Goal: Navigation & Orientation: Find specific page/section

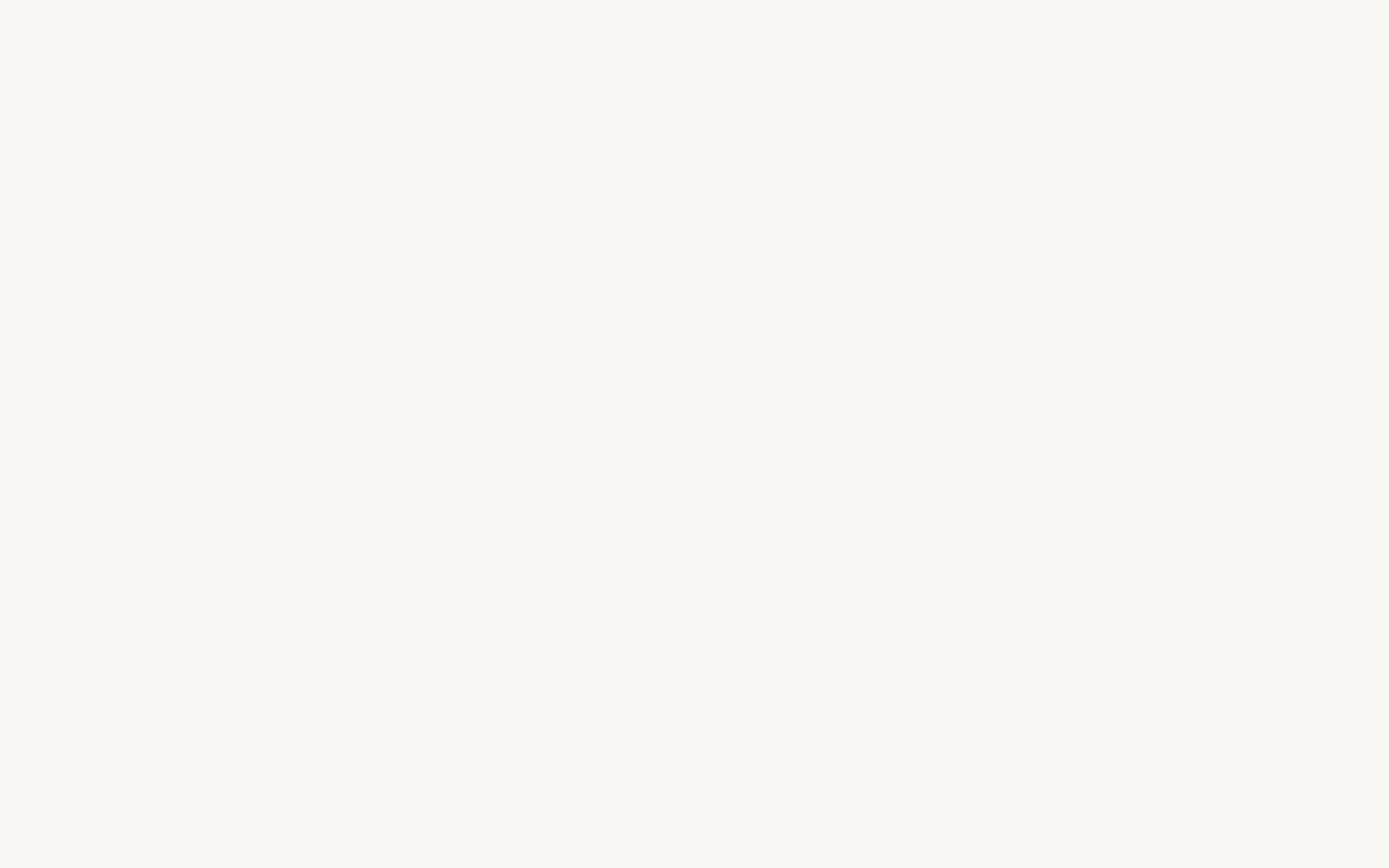
select select "US"
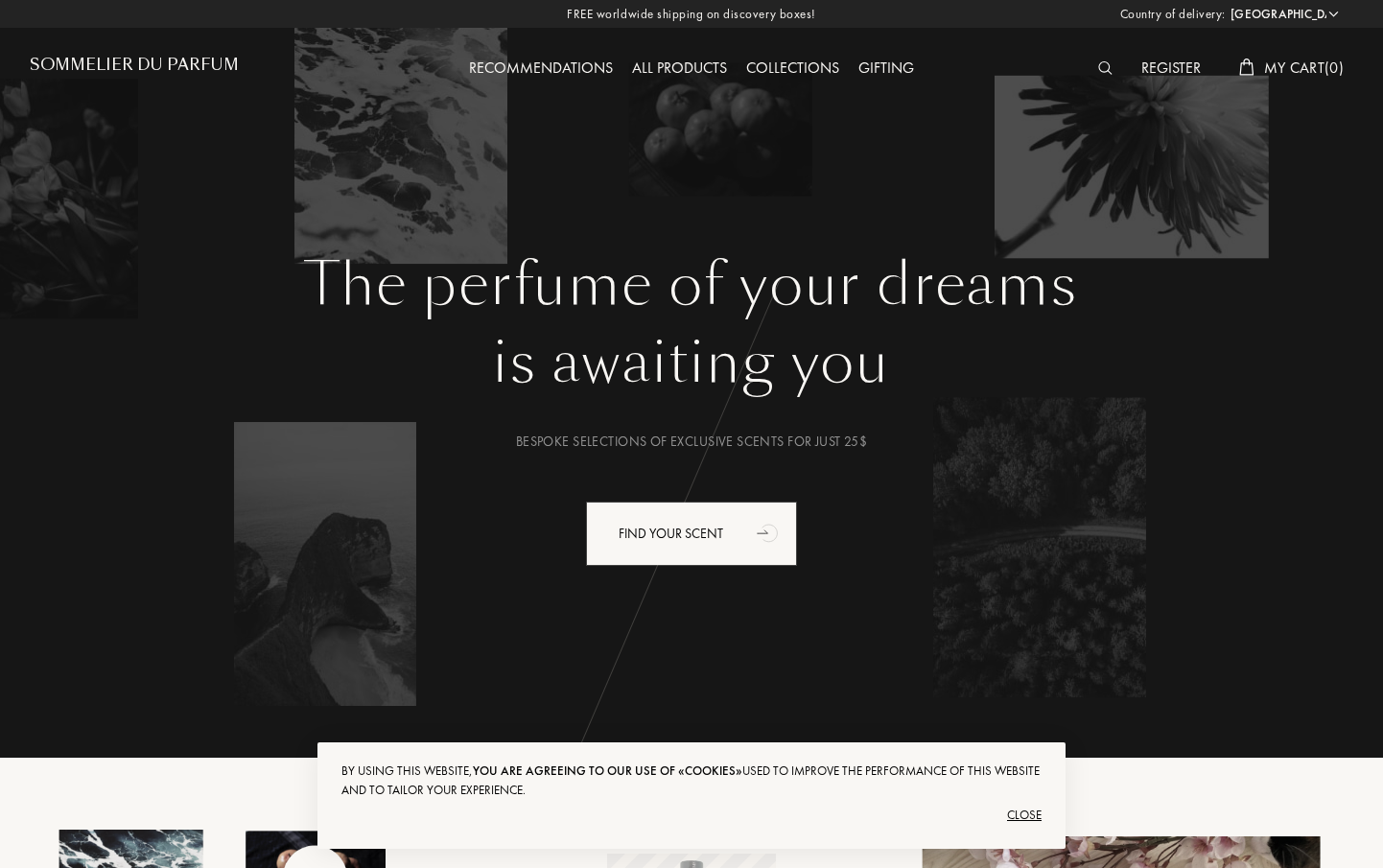
click at [677, 62] on div "All products" at bounding box center [679, 70] width 114 height 25
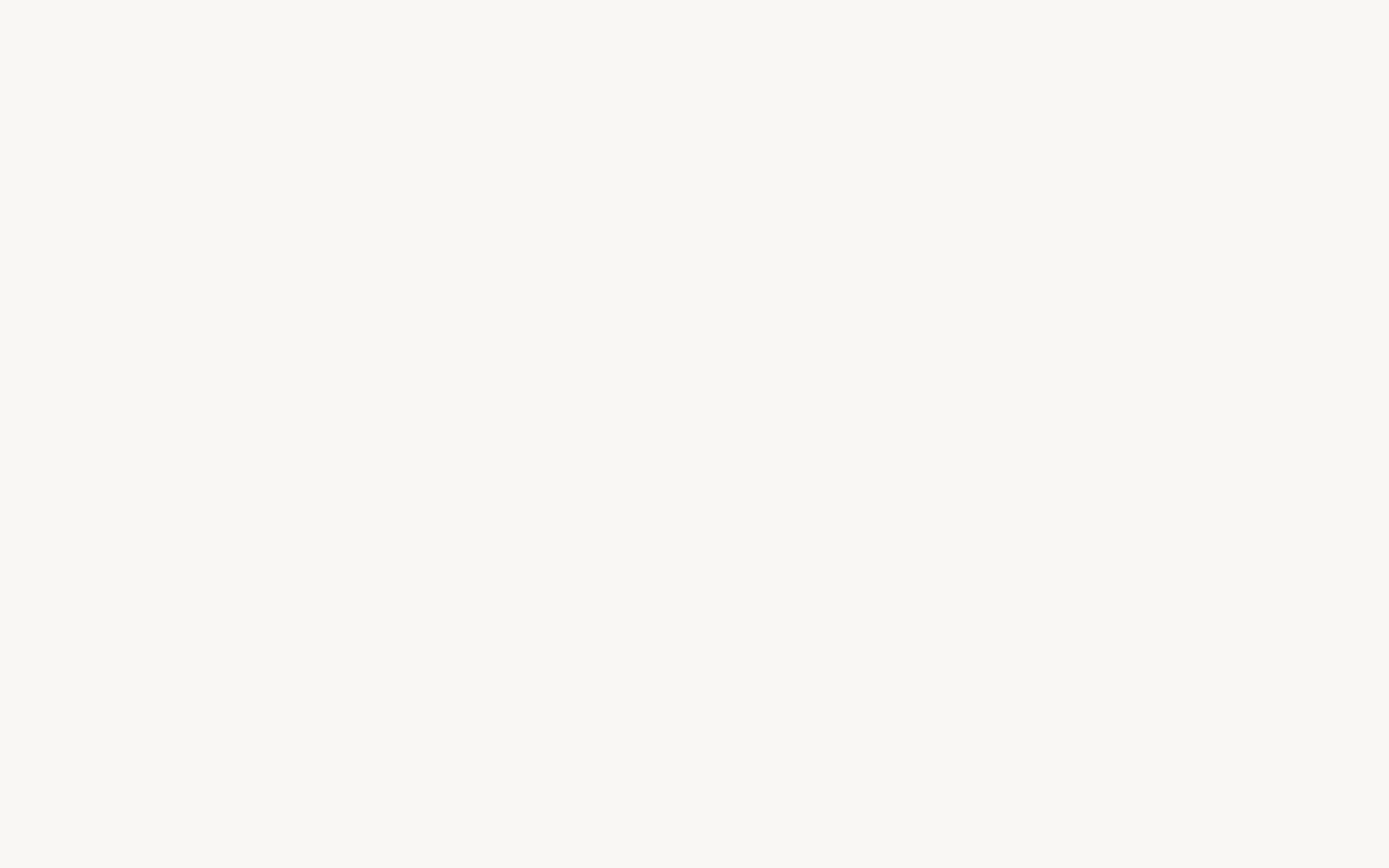
select select "US"
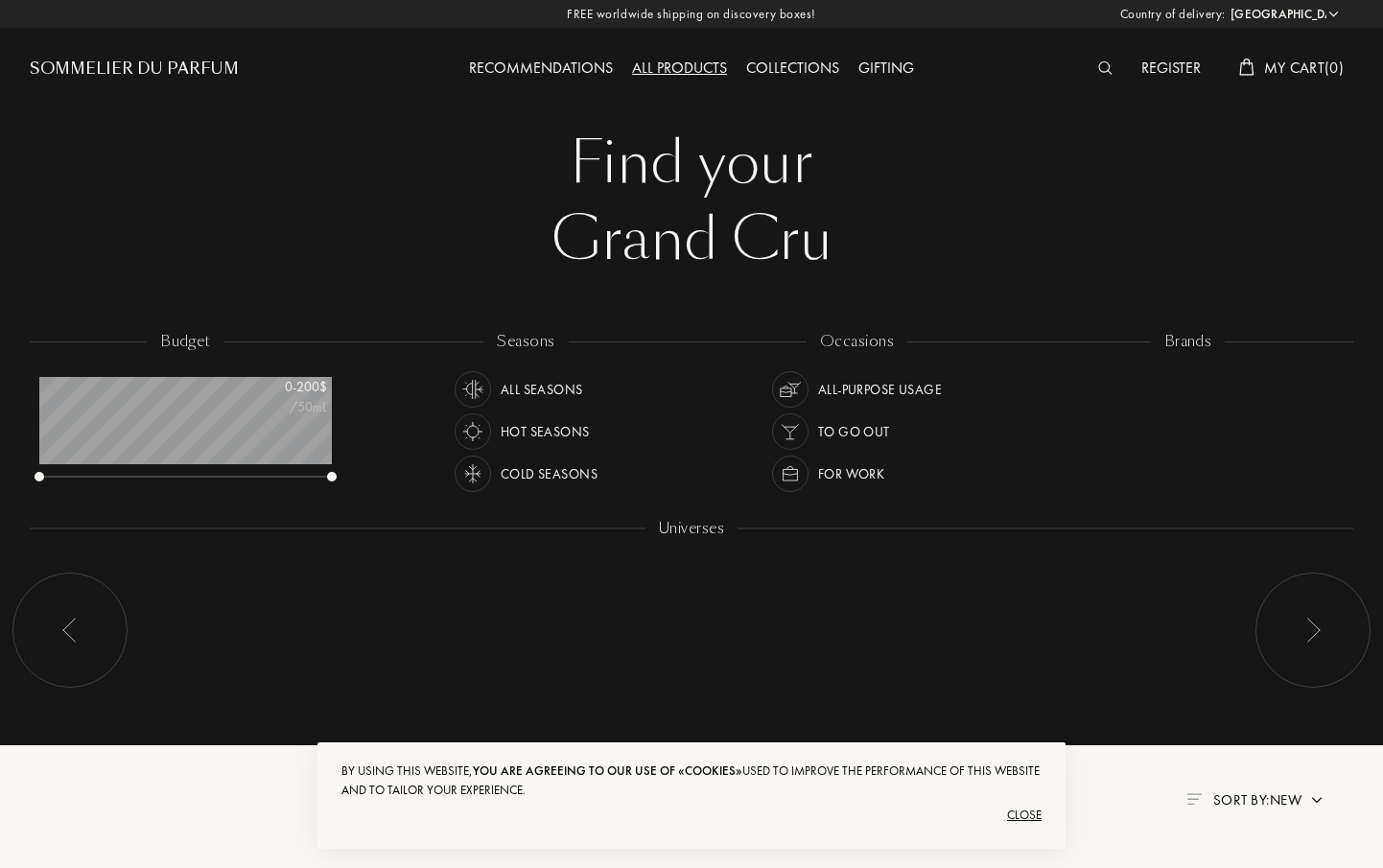
scroll to position [96, 293]
